Goal: Task Accomplishment & Management: Complete application form

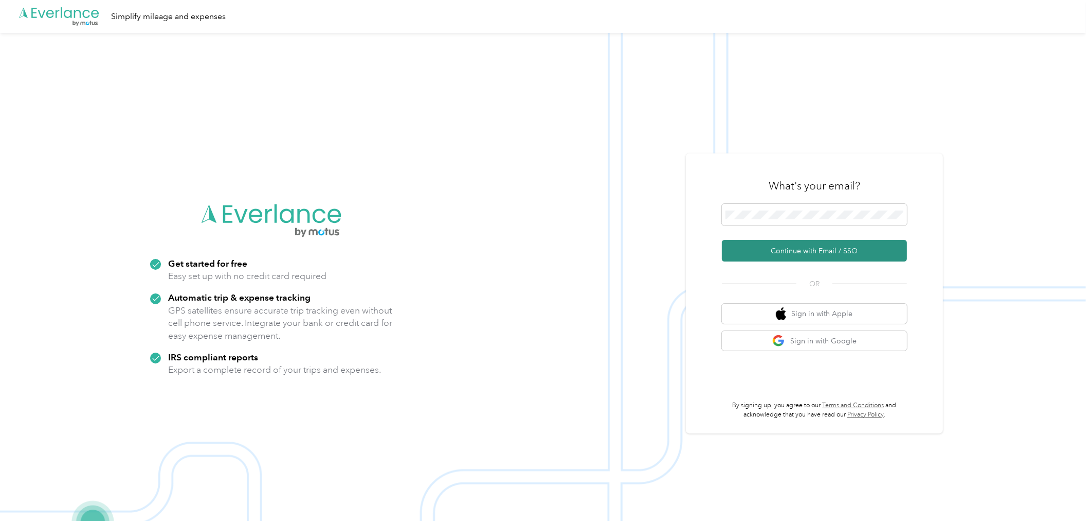
click at [425, 125] on button "Continue with Email / SSO" at bounding box center [814, 251] width 185 height 22
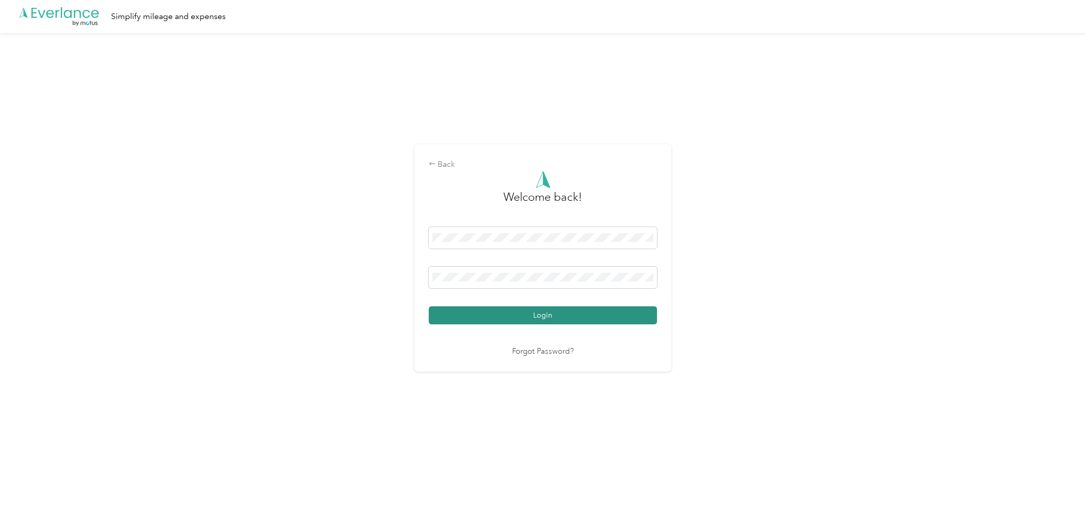
click at [425, 125] on button "Login" at bounding box center [543, 315] width 228 height 18
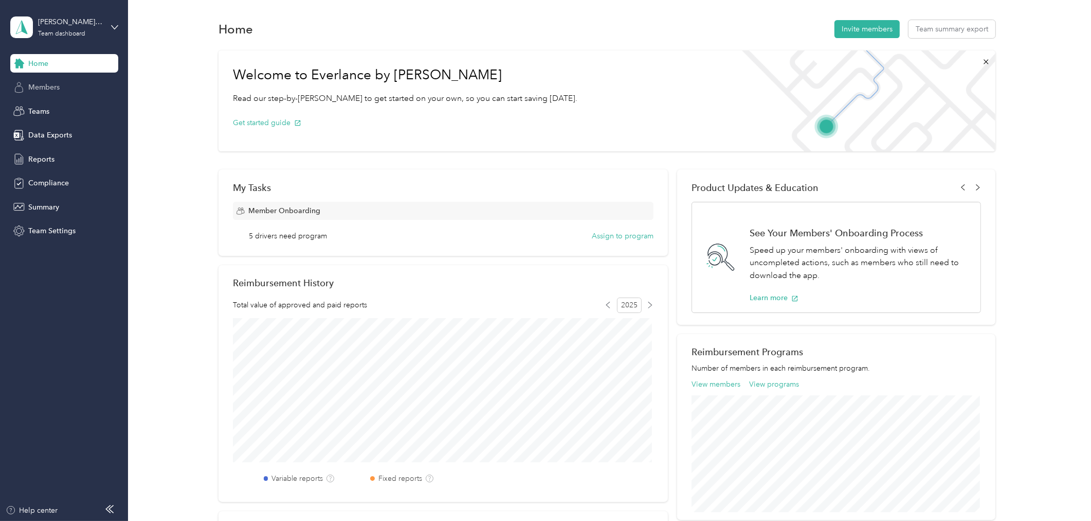
click at [39, 94] on div "Members" at bounding box center [64, 87] width 108 height 19
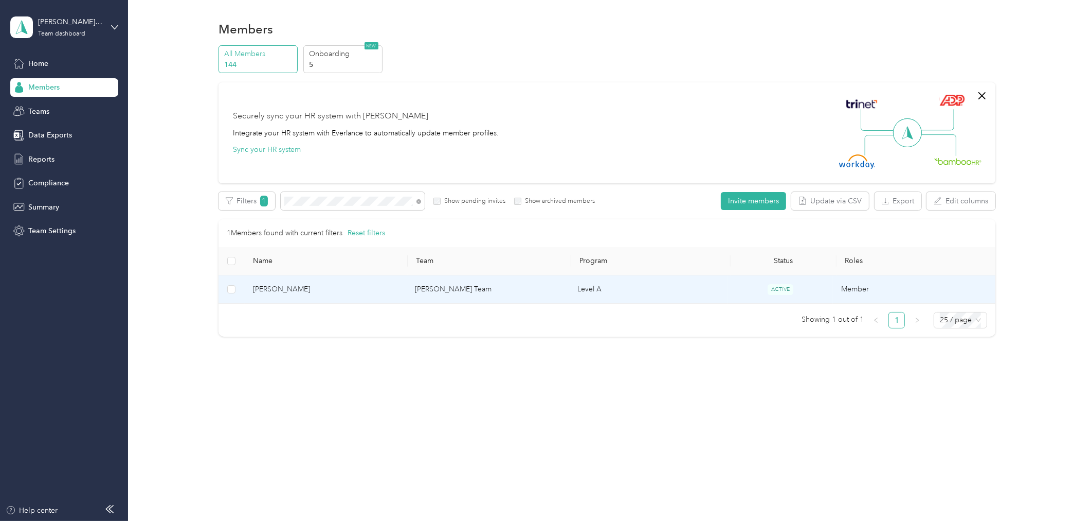
click at [302, 125] on span "[PERSON_NAME]" at bounding box center [326, 288] width 146 height 11
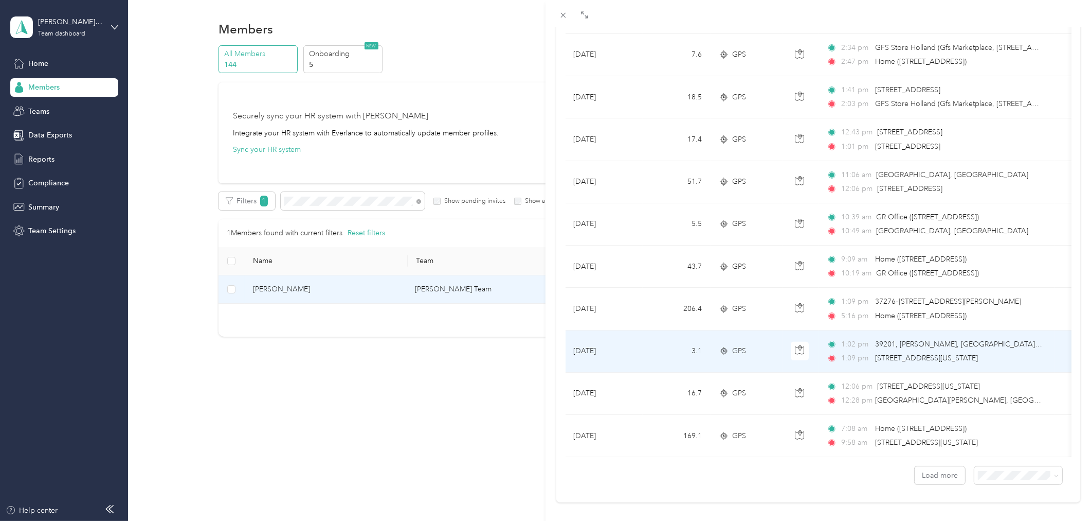
scroll to position [795, 0]
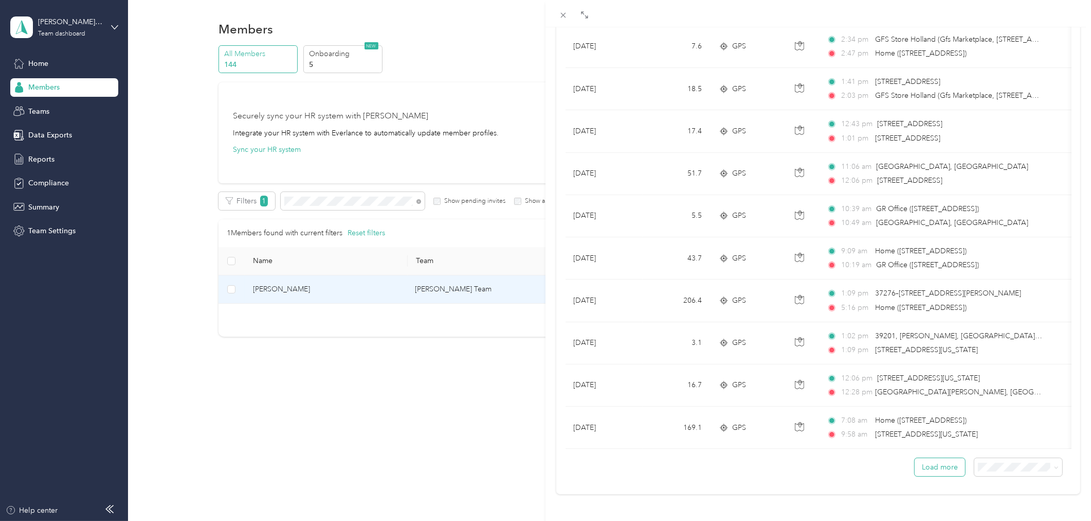
click at [425, 125] on button "Load more" at bounding box center [940, 467] width 50 height 18
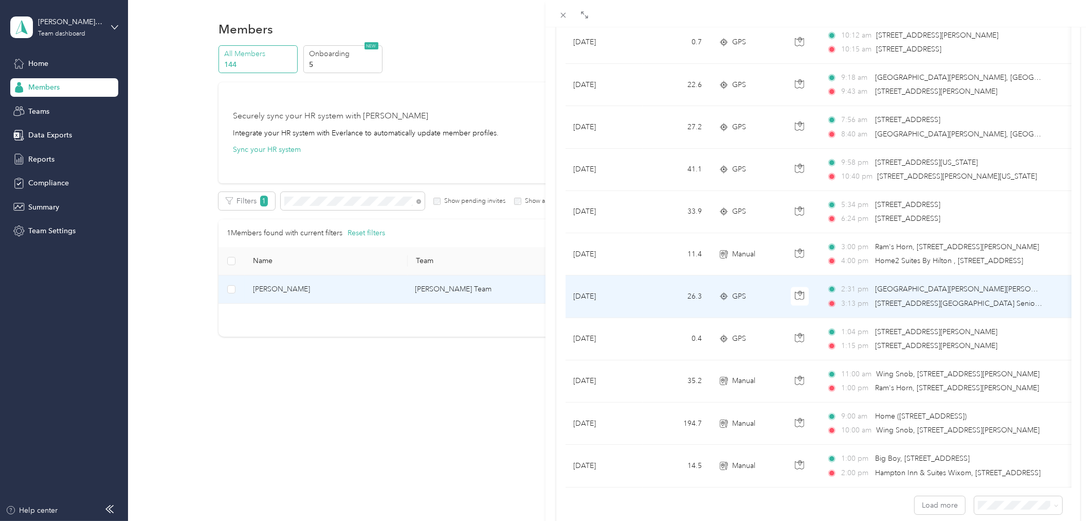
scroll to position [1824, 0]
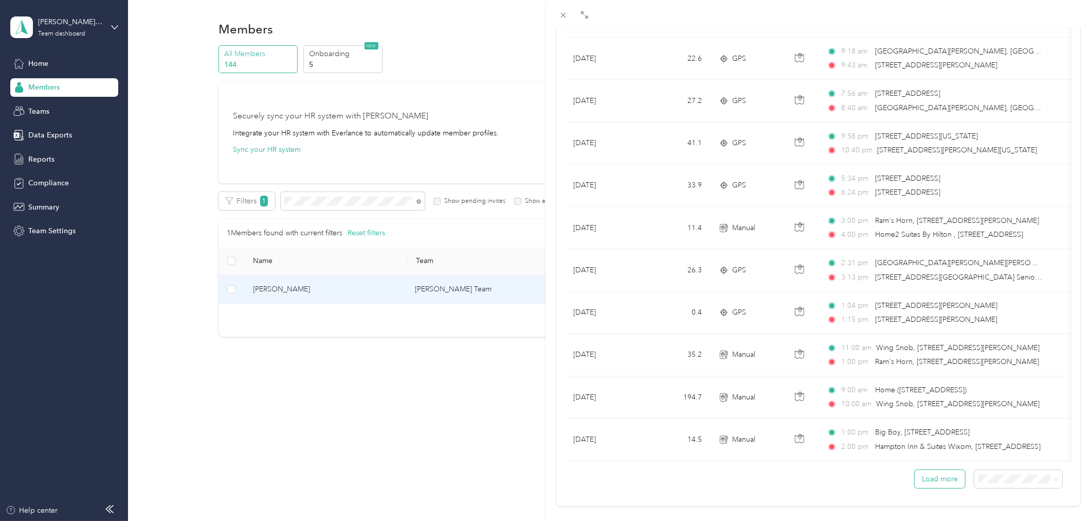
click at [425, 125] on button "Load more" at bounding box center [940, 479] width 50 height 18
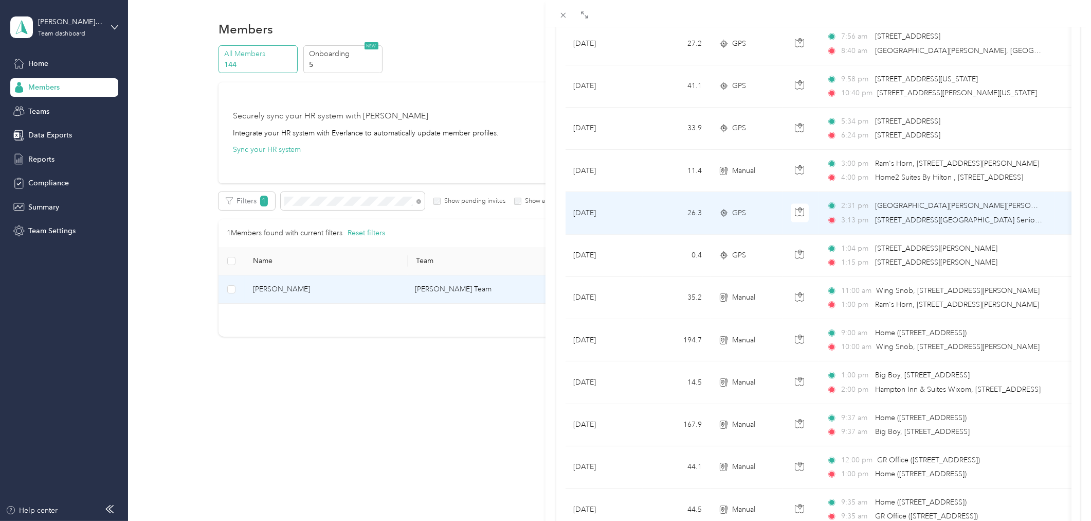
scroll to position [2053, 0]
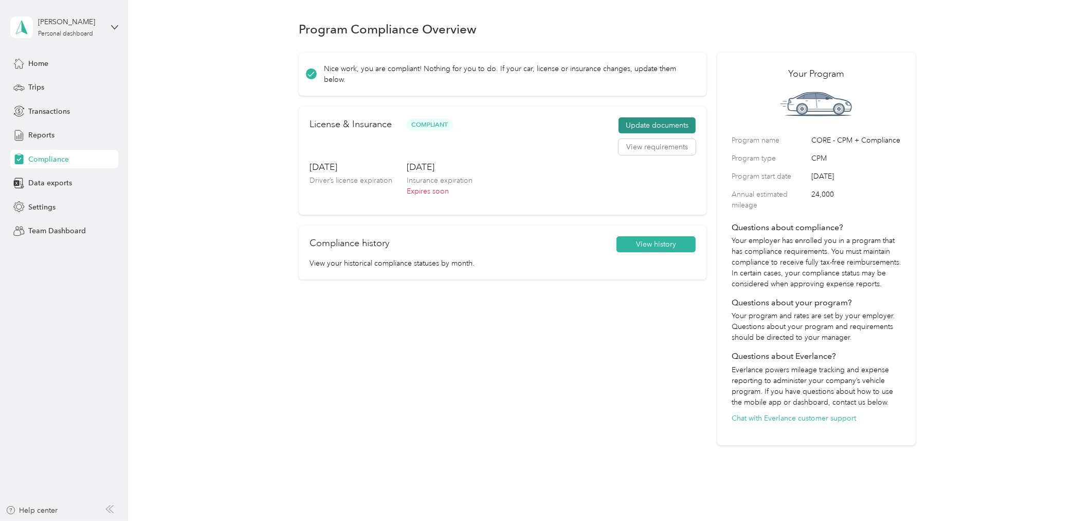
click at [668, 122] on button "Update documents" at bounding box center [657, 125] width 77 height 16
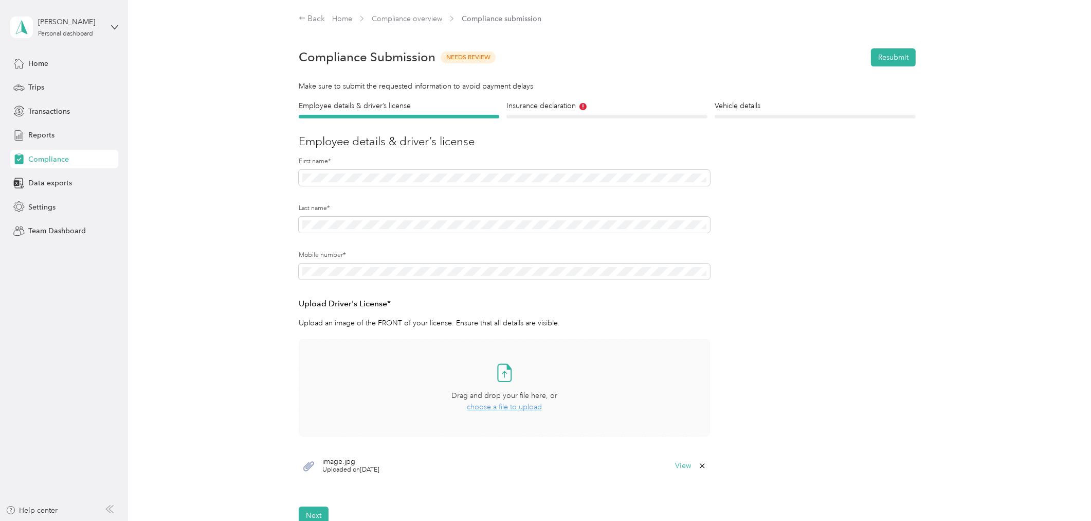
click at [431, 400] on div "Take a photo or choose a photo from your library Drag and drop your file here, …" at bounding box center [505, 388] width 394 height 80
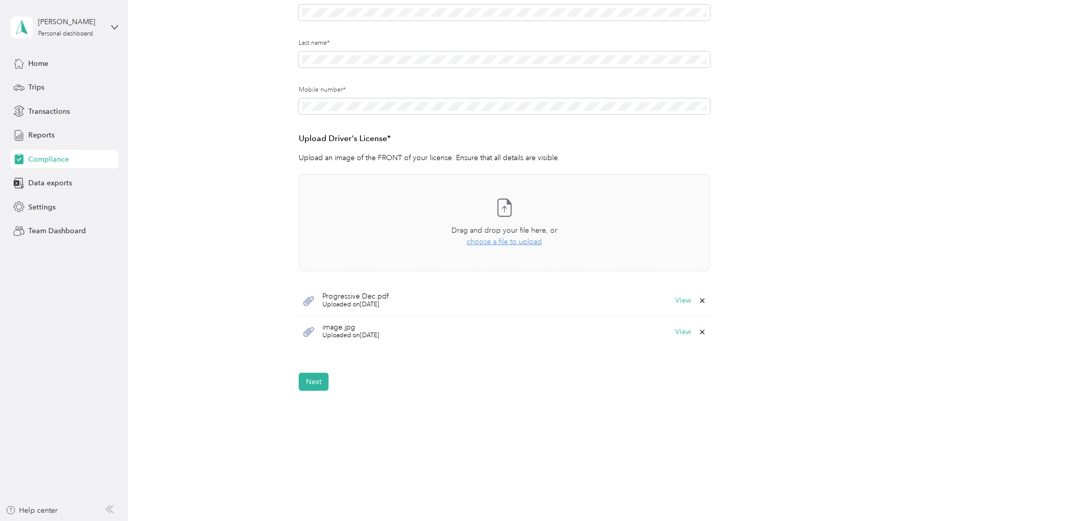
scroll to position [171, 0]
click at [309, 381] on button "Next" at bounding box center [314, 375] width 30 height 18
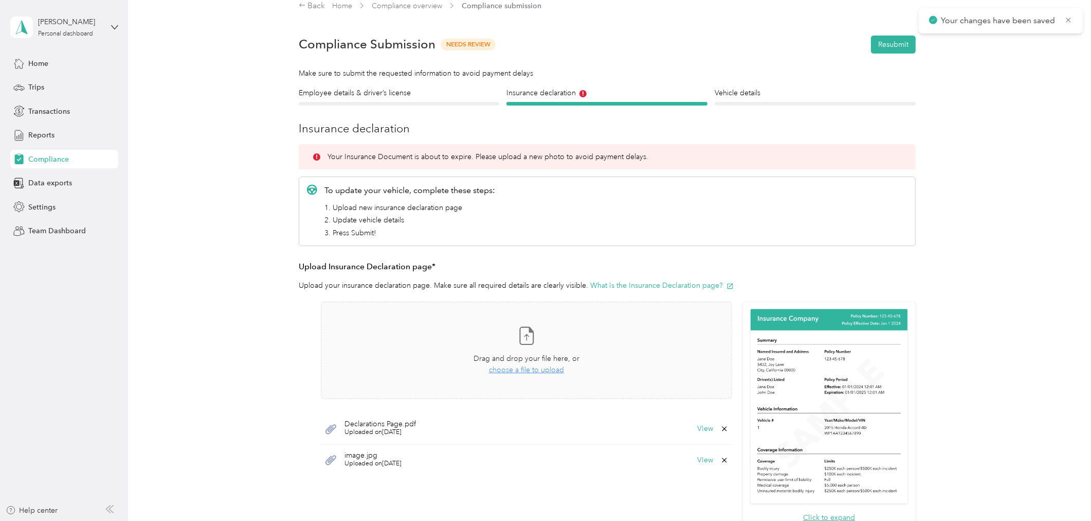
scroll to position [12, 0]
click at [378, 426] on span "Declarations Page.pdf" at bounding box center [380, 424] width 71 height 7
click at [705, 428] on button "View" at bounding box center [705, 428] width 16 height 7
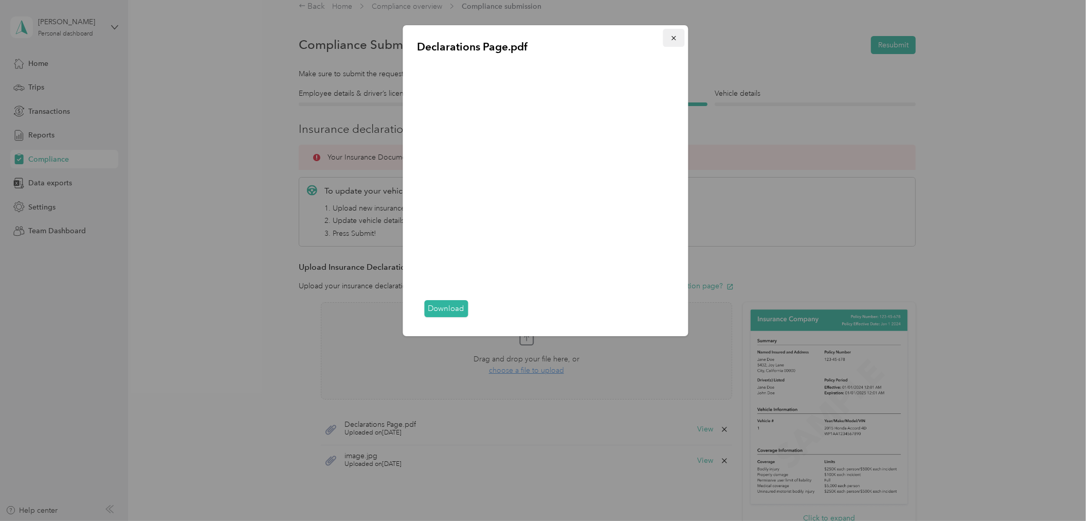
click at [674, 32] on button "button" at bounding box center [675, 38] width 22 height 18
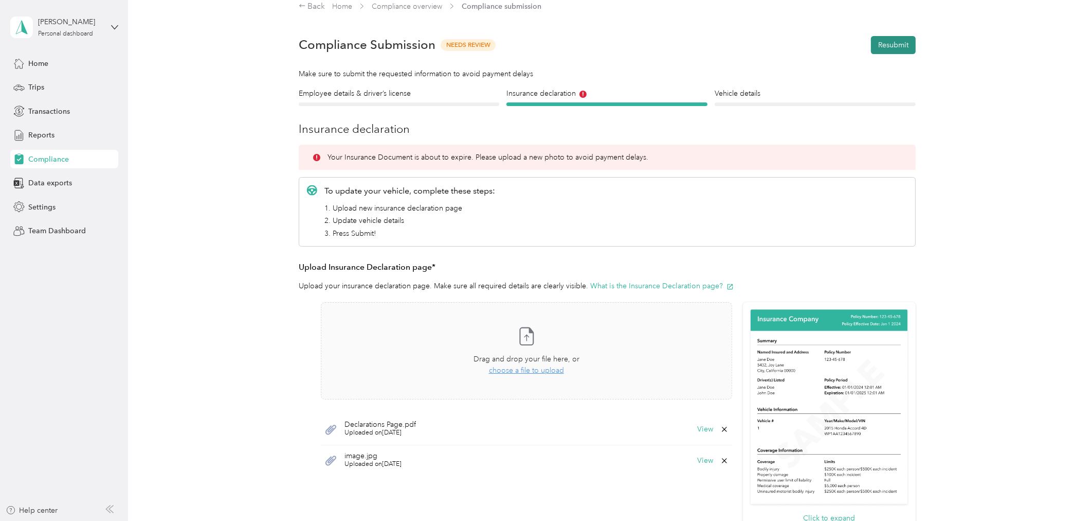
click at [886, 42] on button "Resubmit" at bounding box center [893, 45] width 45 height 18
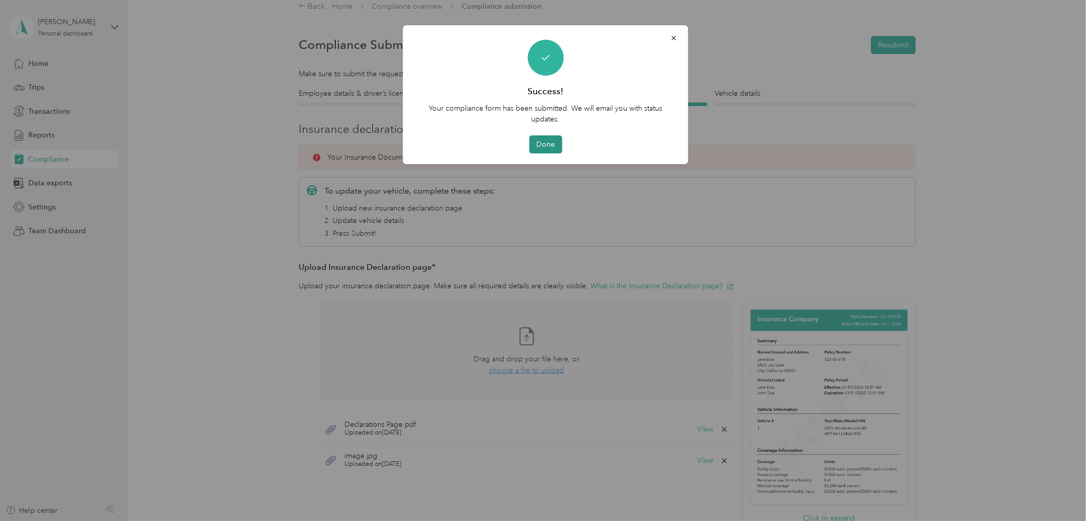
click at [542, 145] on button "Done" at bounding box center [545, 144] width 33 height 18
